Goal: Information Seeking & Learning: Learn about a topic

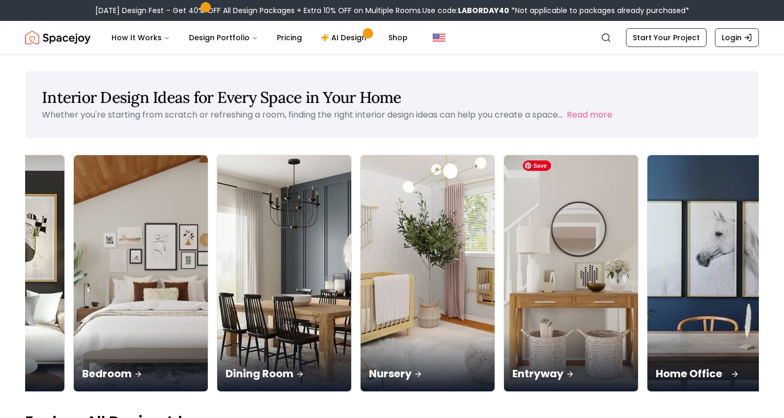
scroll to position [0, 102]
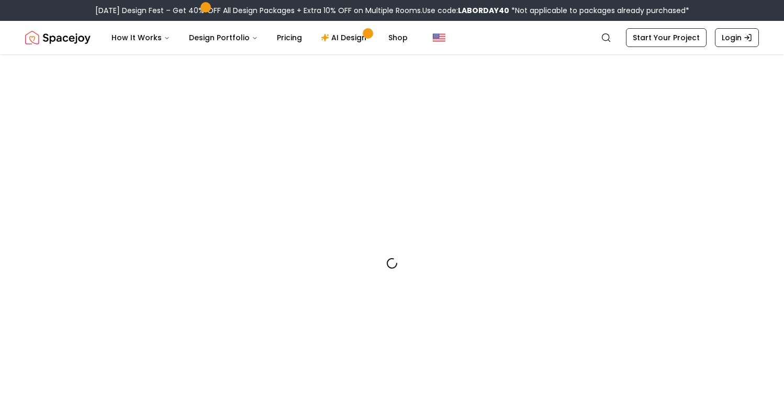
click at [414, 315] on div at bounding box center [391, 263] width 733 height 418
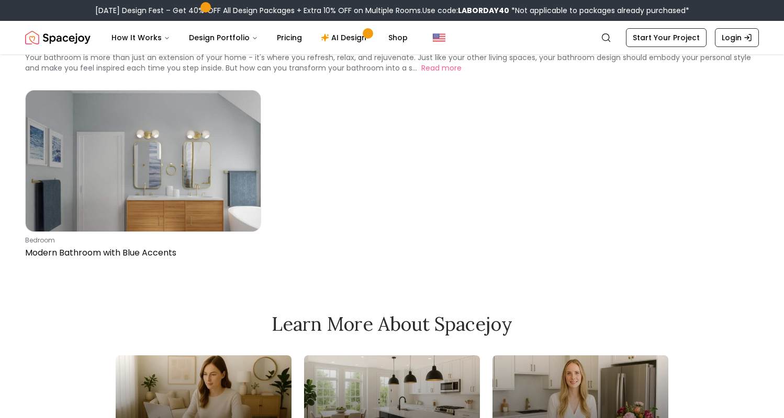
scroll to position [7, 0]
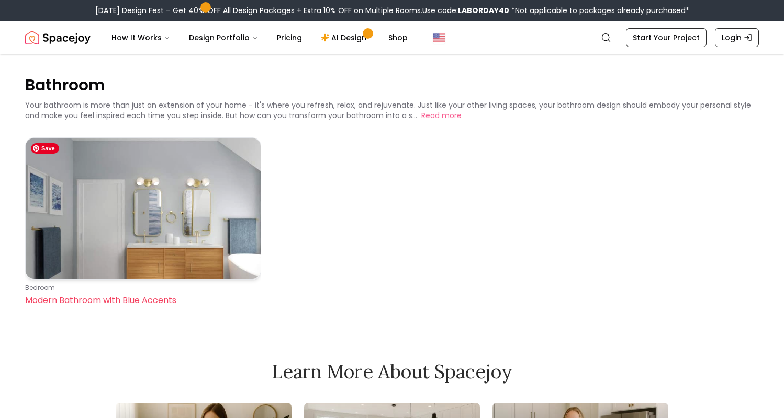
click at [184, 222] on img at bounding box center [143, 208] width 235 height 141
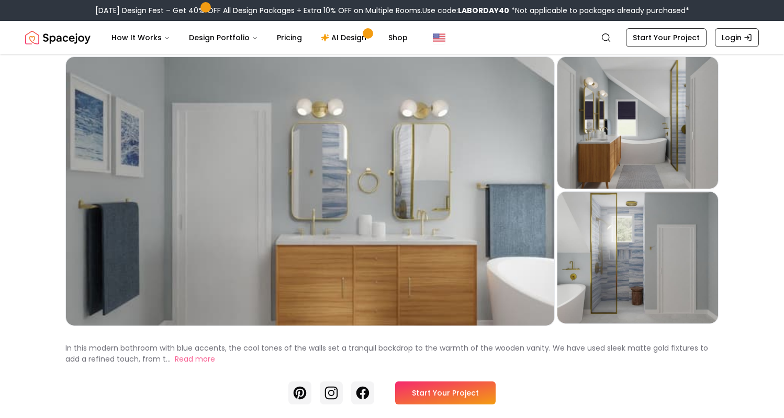
scroll to position [60, 0]
